Goal: Task Accomplishment & Management: Complete application form

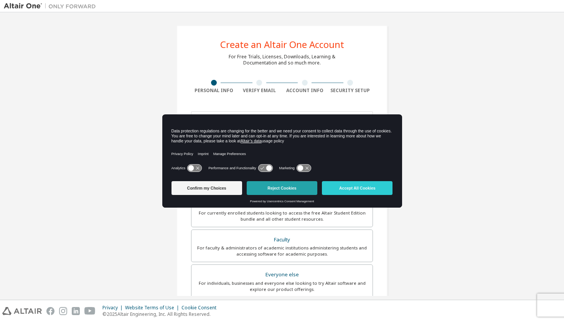
click at [273, 185] on button "Reject Cookies" at bounding box center [281, 188] width 71 height 14
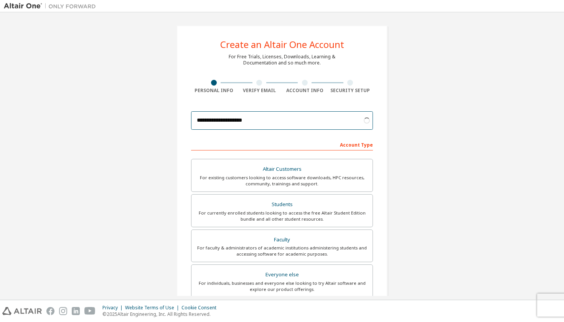
scroll to position [24, 0]
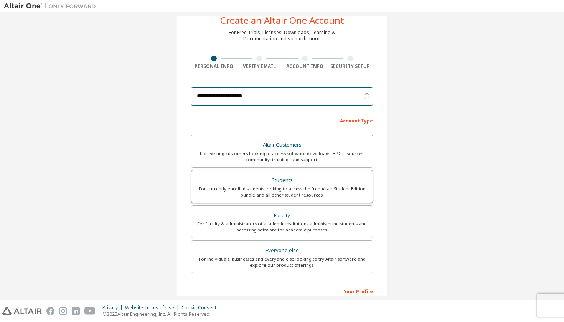
type input "**********"
click at [242, 179] on div "Students" at bounding box center [282, 180] width 172 height 11
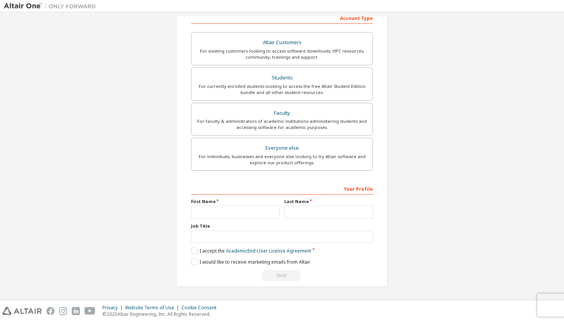
scroll to position [129, 0]
type input "*********"
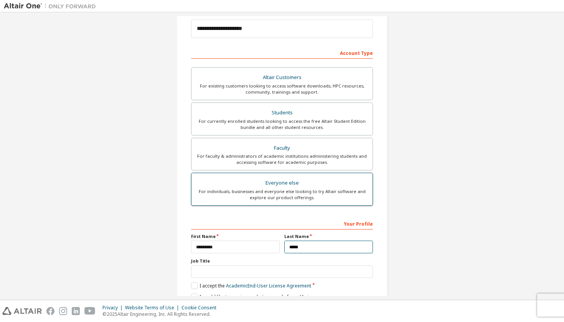
scroll to position [106, 0]
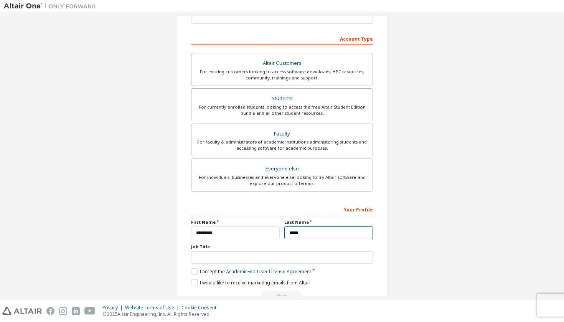
type input "*****"
click at [244, 195] on div "Account Type Academic emails outside our recognised list will require manual ve…" at bounding box center [282, 166] width 182 height 269
click at [193, 273] on label "I accept the Academic End-User License Agreement" at bounding box center [251, 271] width 120 height 7
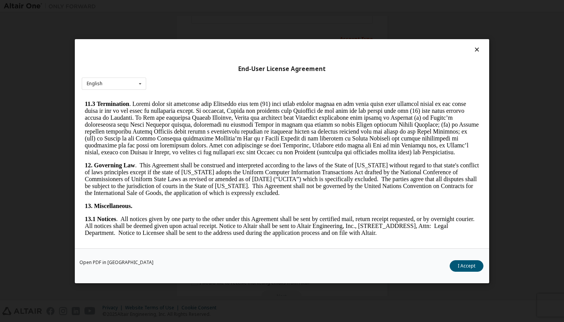
scroll to position [1224, 0]
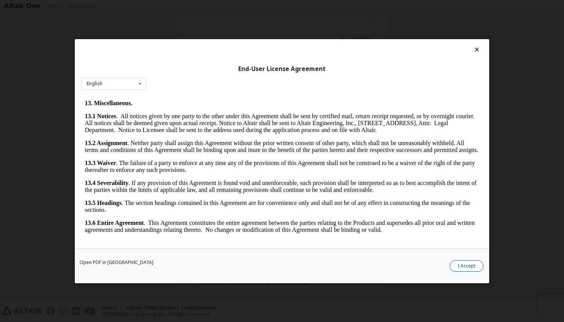
click at [468, 269] on button "I Accept" at bounding box center [466, 266] width 34 height 12
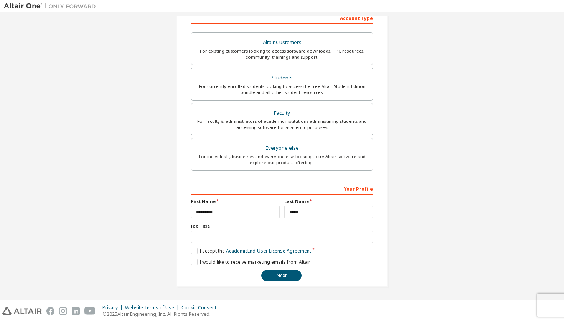
scroll to position [127, 0]
click at [274, 278] on button "Next" at bounding box center [281, 275] width 40 height 12
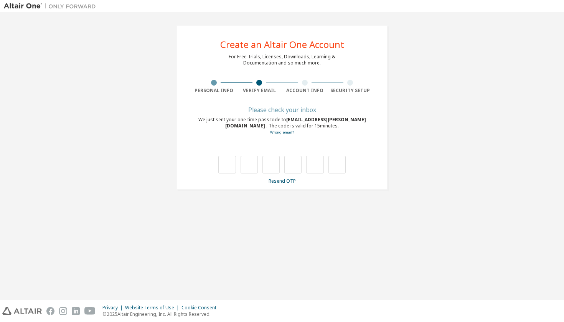
scroll to position [0, 0]
type input "*"
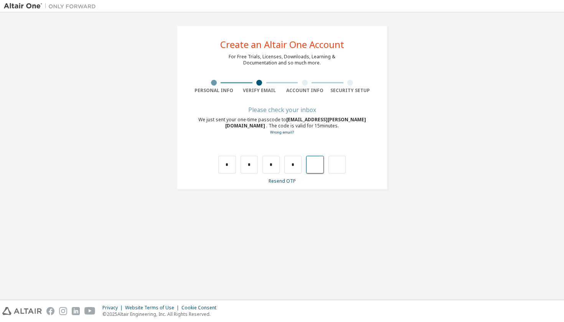
type input "*"
